Goal: Task Accomplishment & Management: Manage account settings

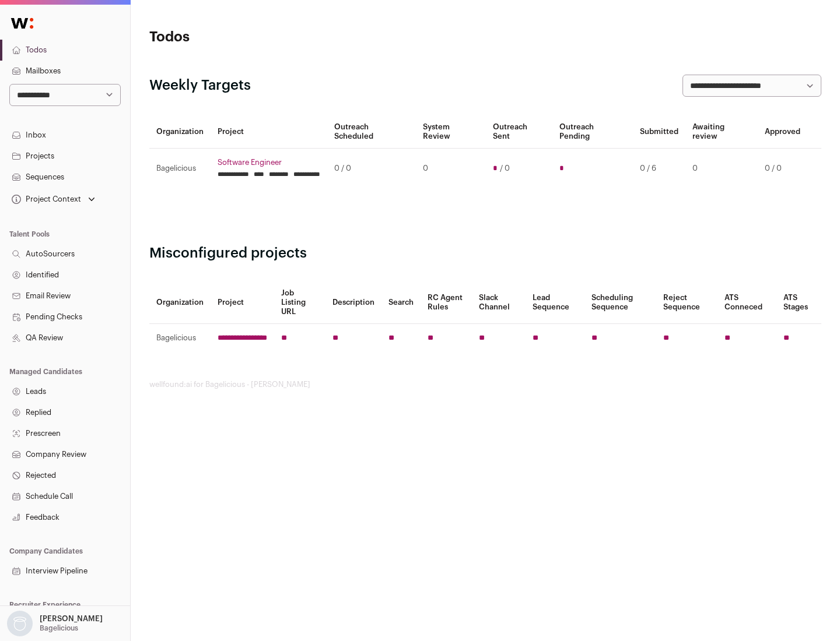
click at [65, 156] on link "Projects" at bounding box center [65, 156] width 130 height 21
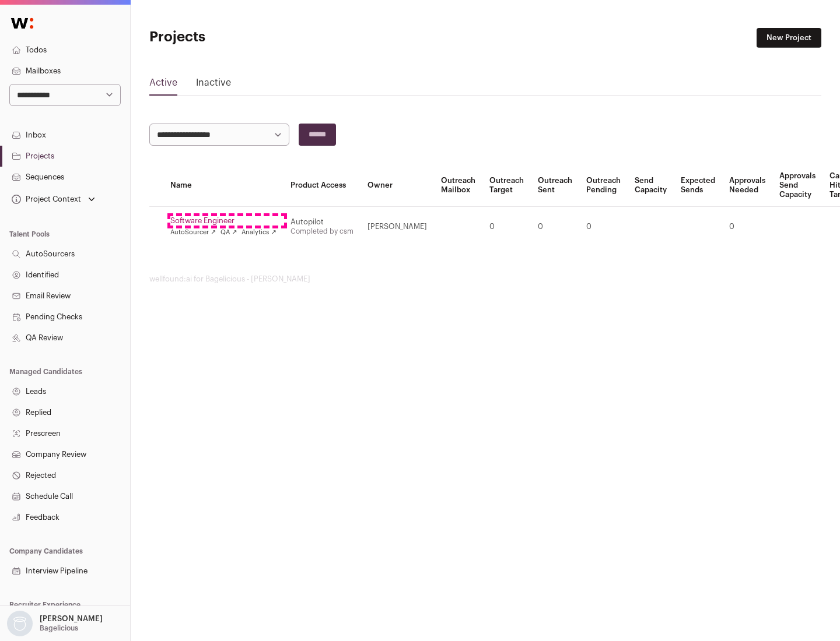
click at [227, 221] on link "Software Engineer" at bounding box center [223, 220] width 106 height 9
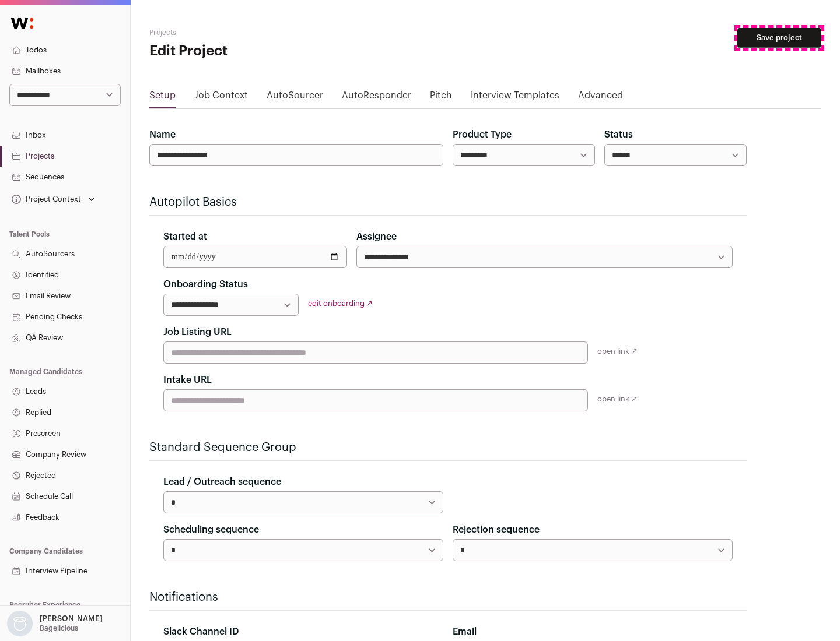
click at [779, 38] on button "Save project" at bounding box center [779, 38] width 84 height 20
